Goal: Task Accomplishment & Management: Use online tool/utility

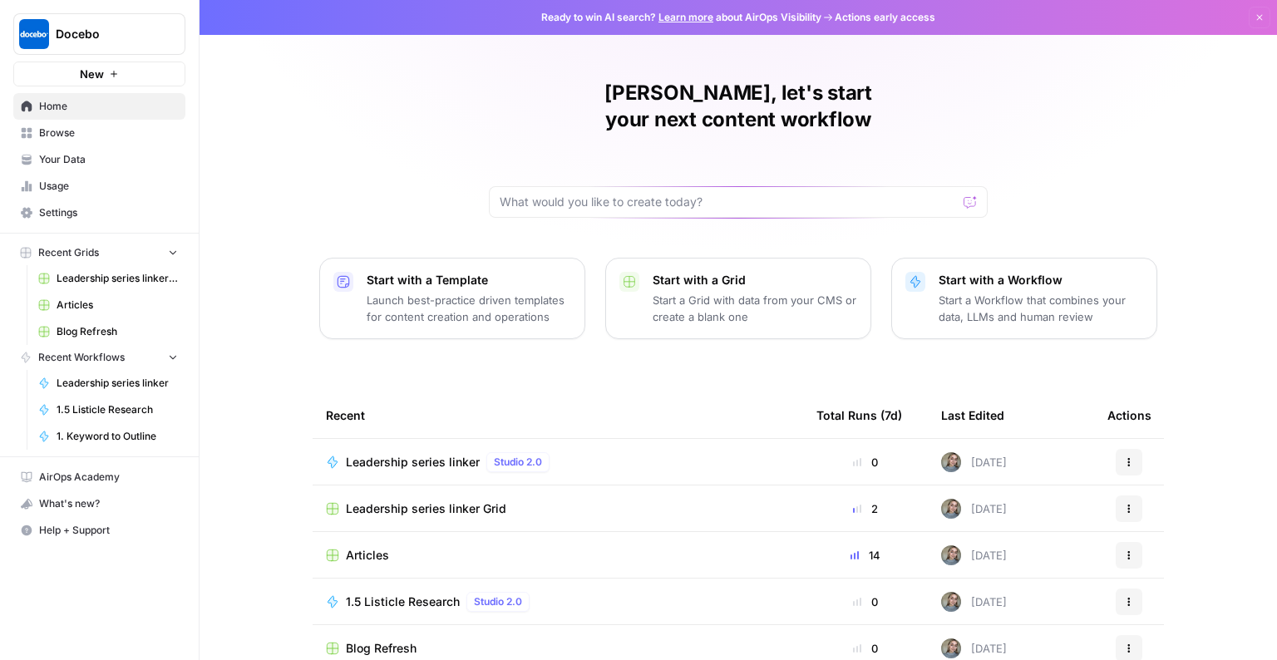
click at [79, 305] on span "Articles" at bounding box center [117, 305] width 121 height 15
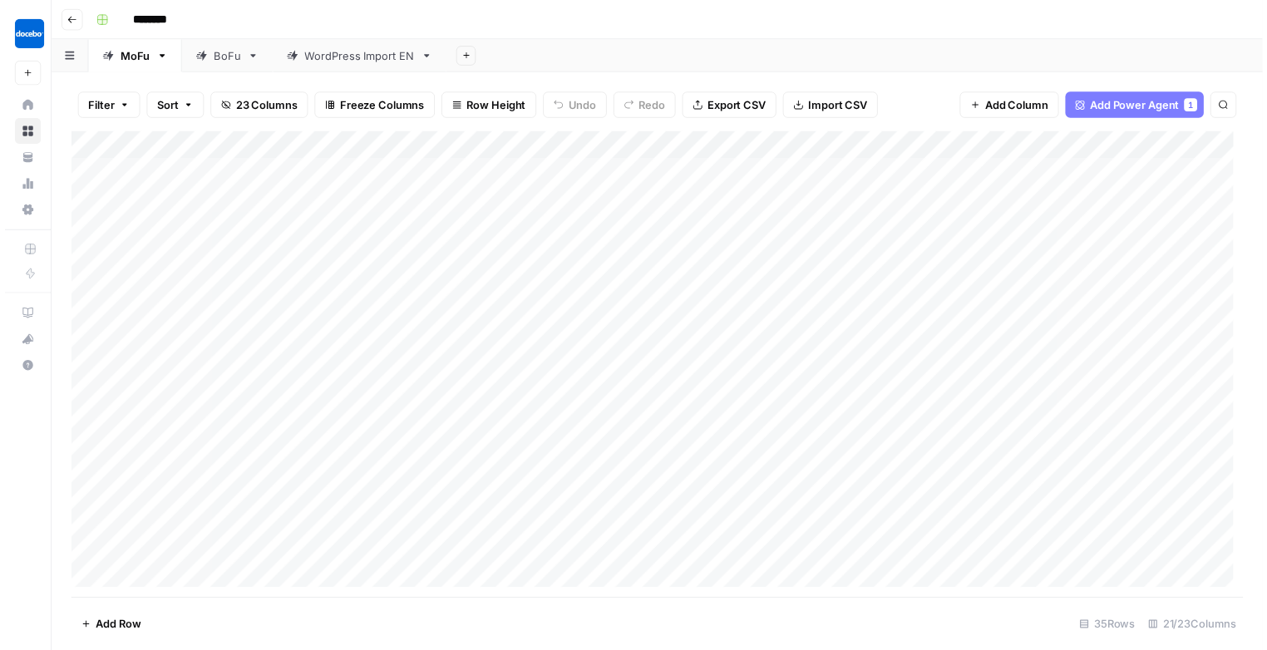
scroll to position [581, 0]
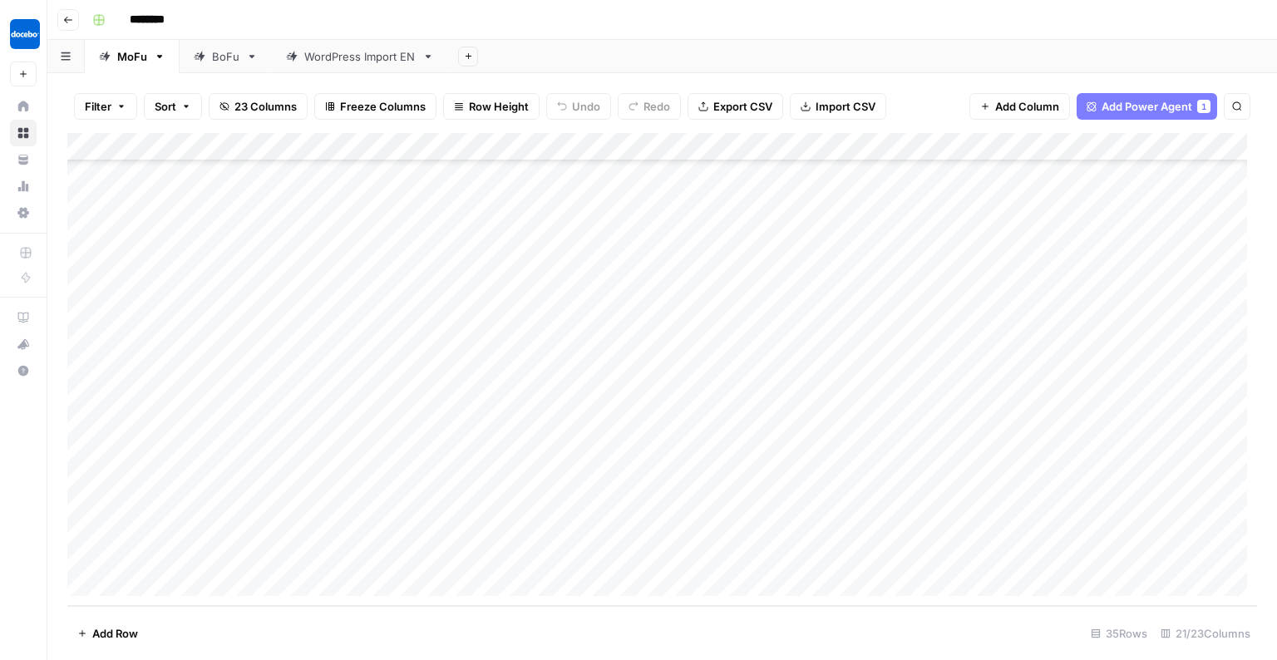
click at [988, 554] on div "Add Column" at bounding box center [662, 369] width 1190 height 473
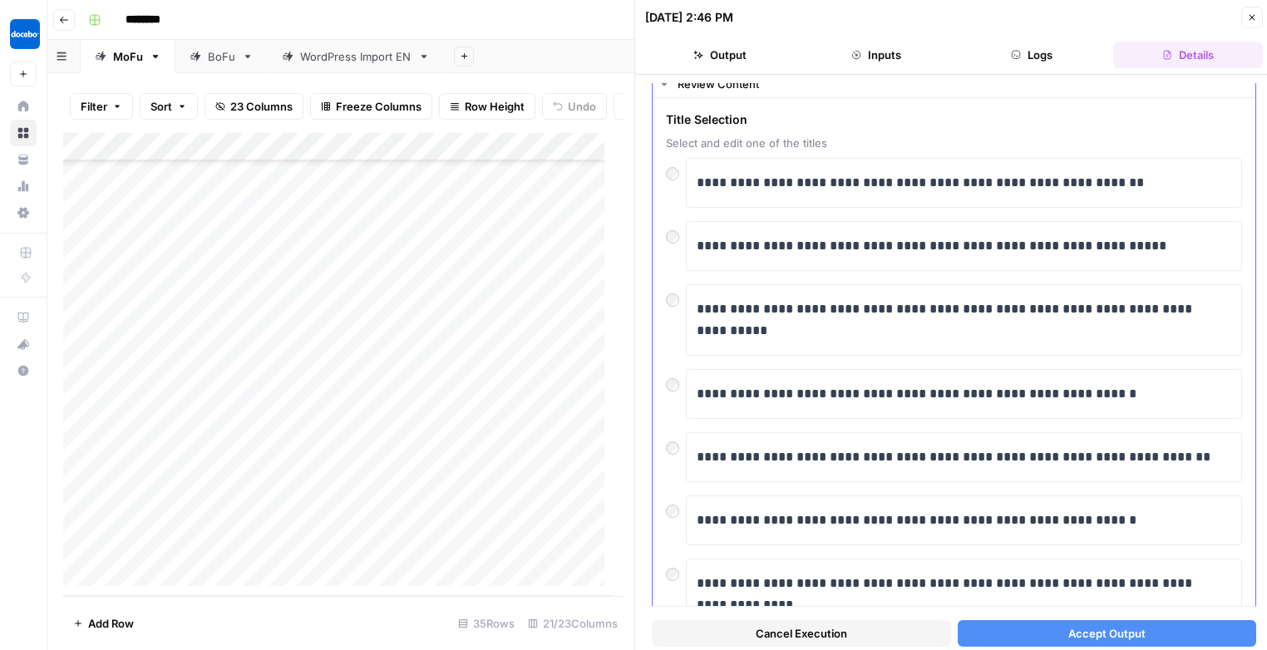
scroll to position [47, 0]
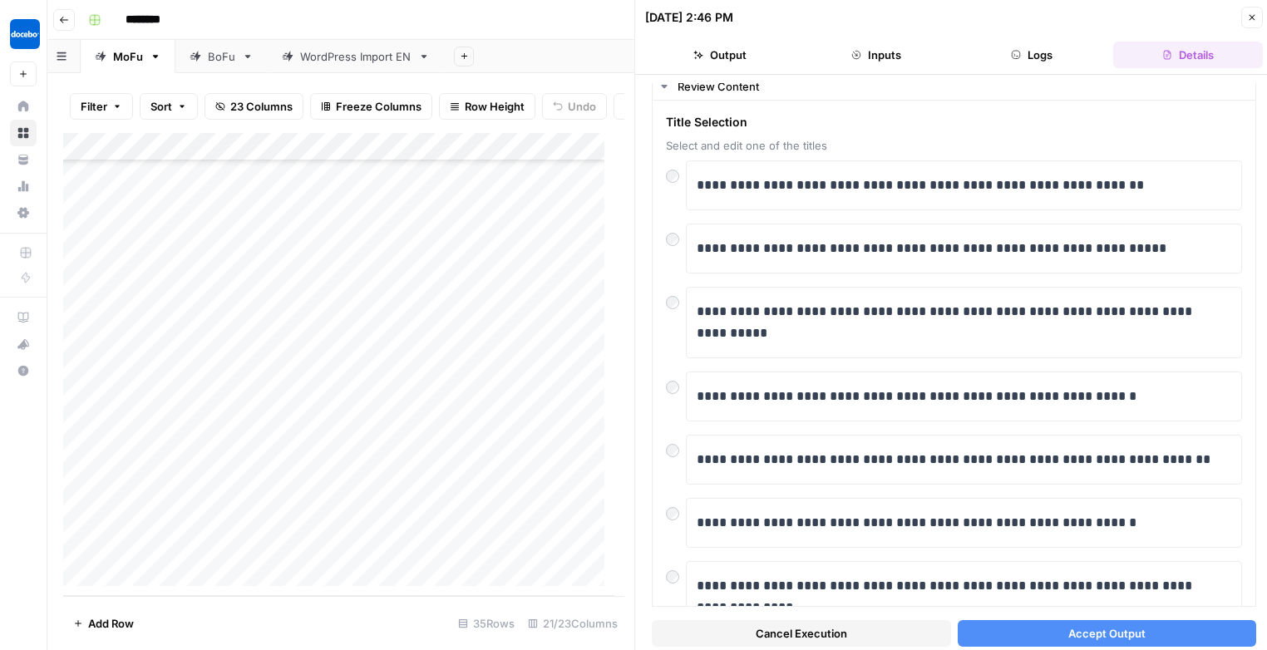
click at [1093, 633] on span "Accept Output" at bounding box center [1107, 633] width 77 height 17
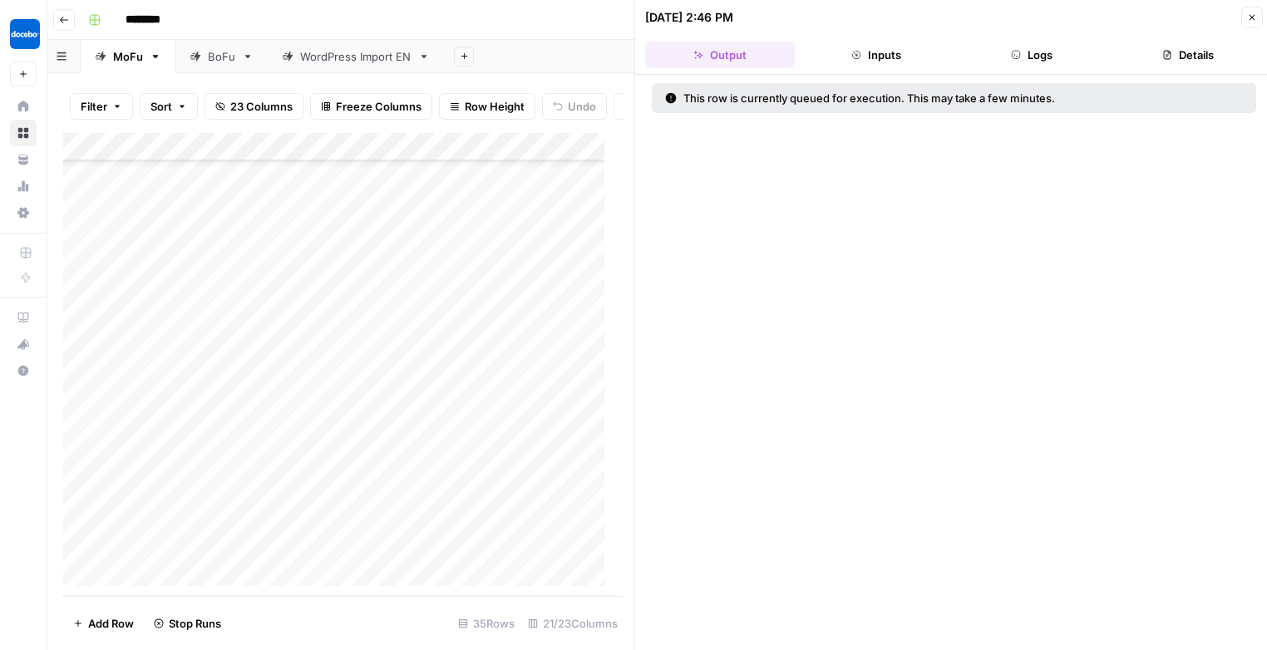
click at [1249, 13] on icon "button" at bounding box center [1252, 17] width 10 height 10
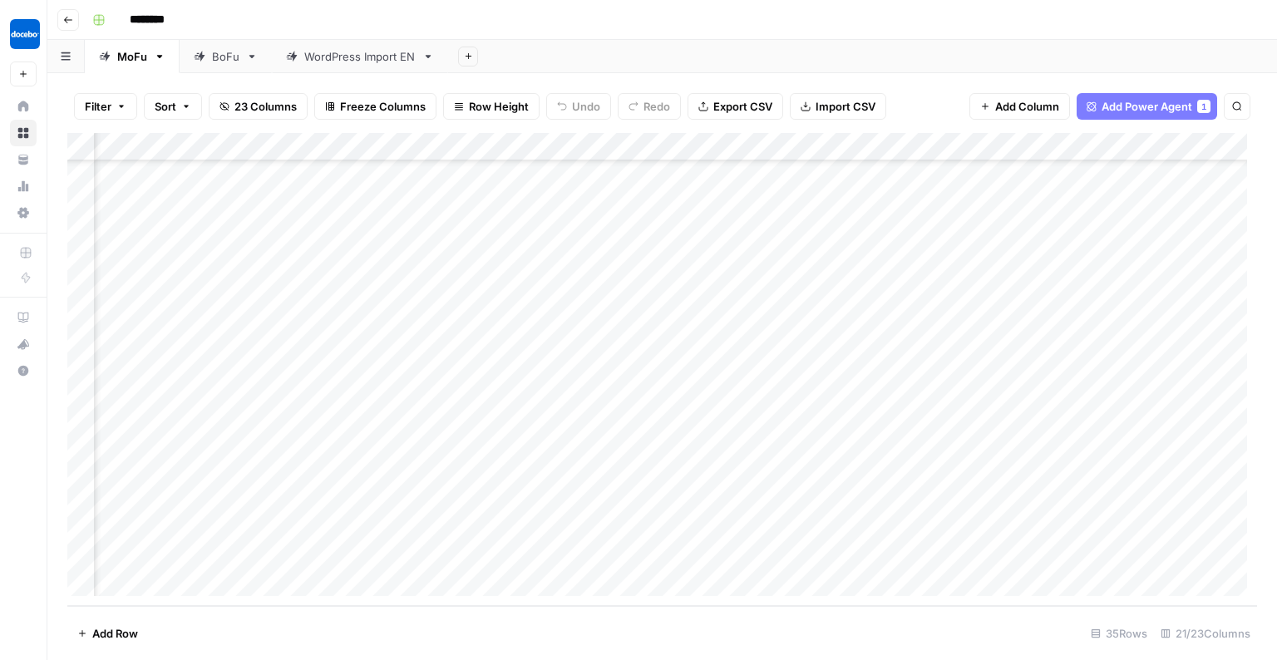
scroll to position [581, 194]
